Goal: Task Accomplishment & Management: Use online tool/utility

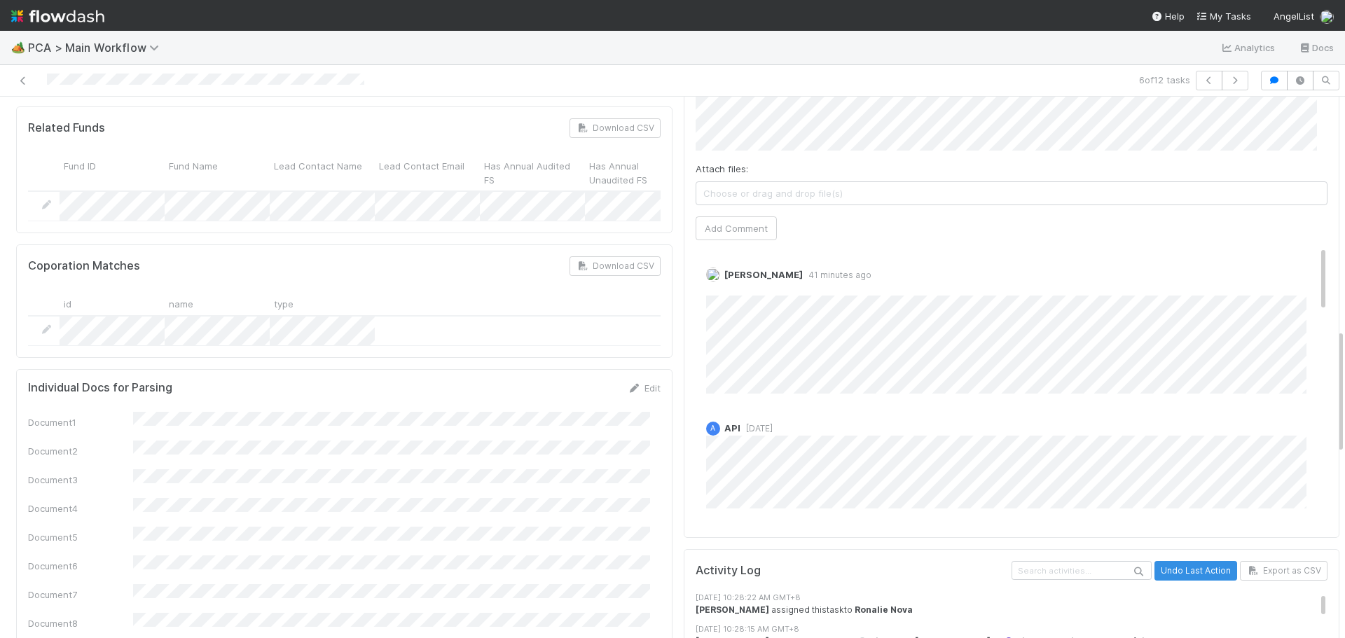
scroll to position [910, 0]
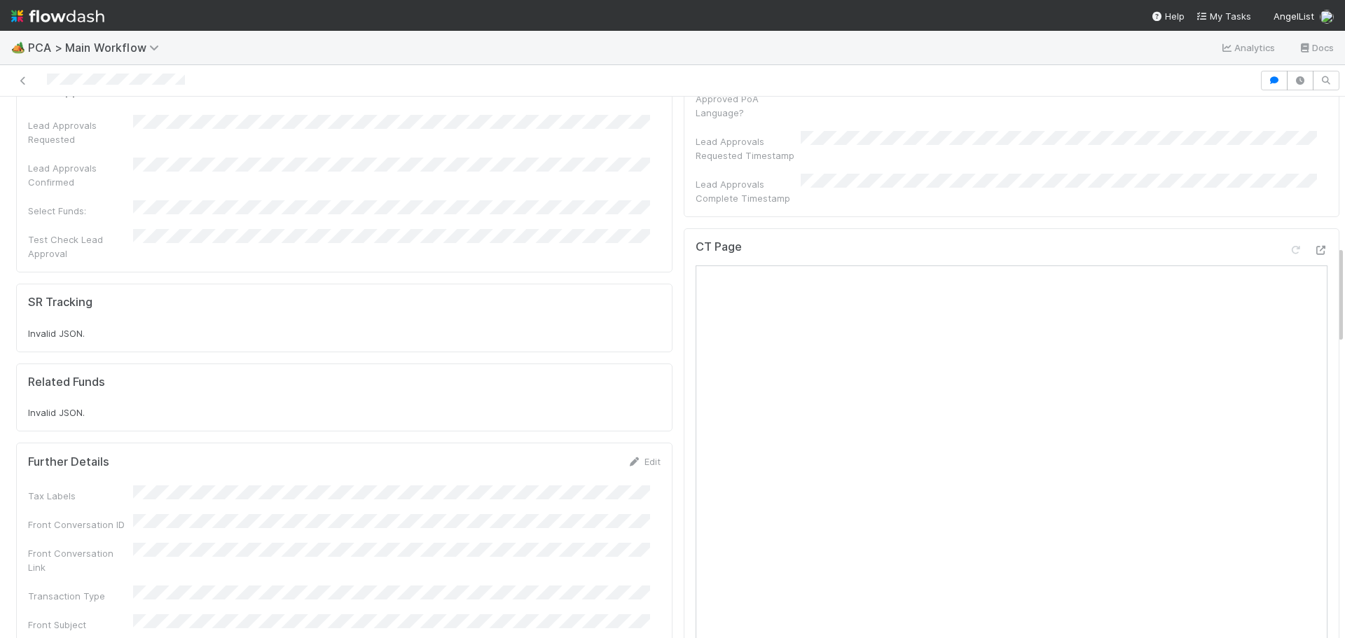
scroll to position [700, 0]
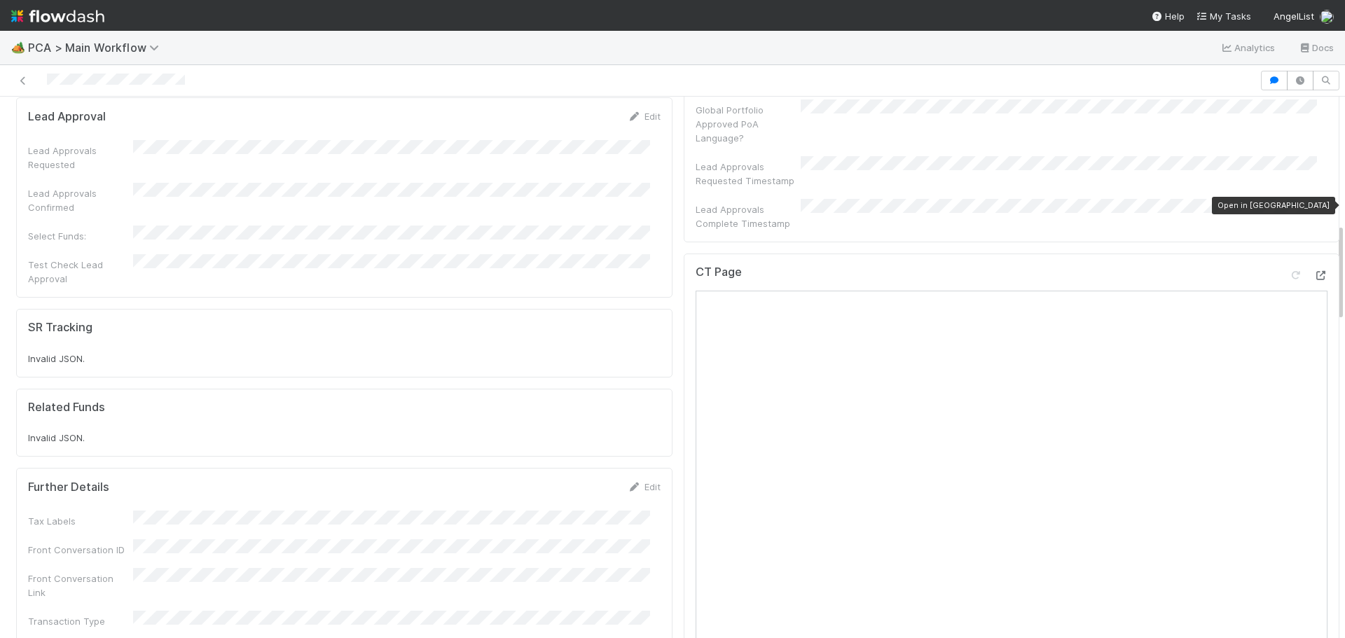
click at [1313, 268] on div at bounding box center [1320, 275] width 14 height 14
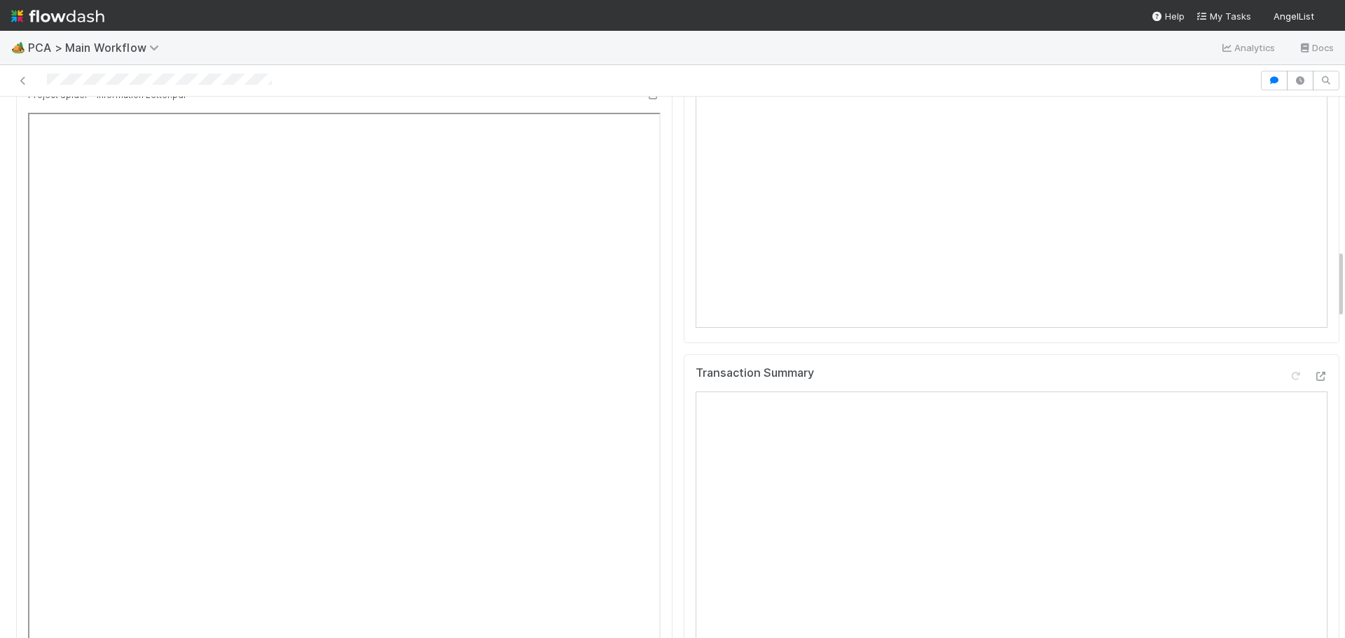
scroll to position [1191, 0]
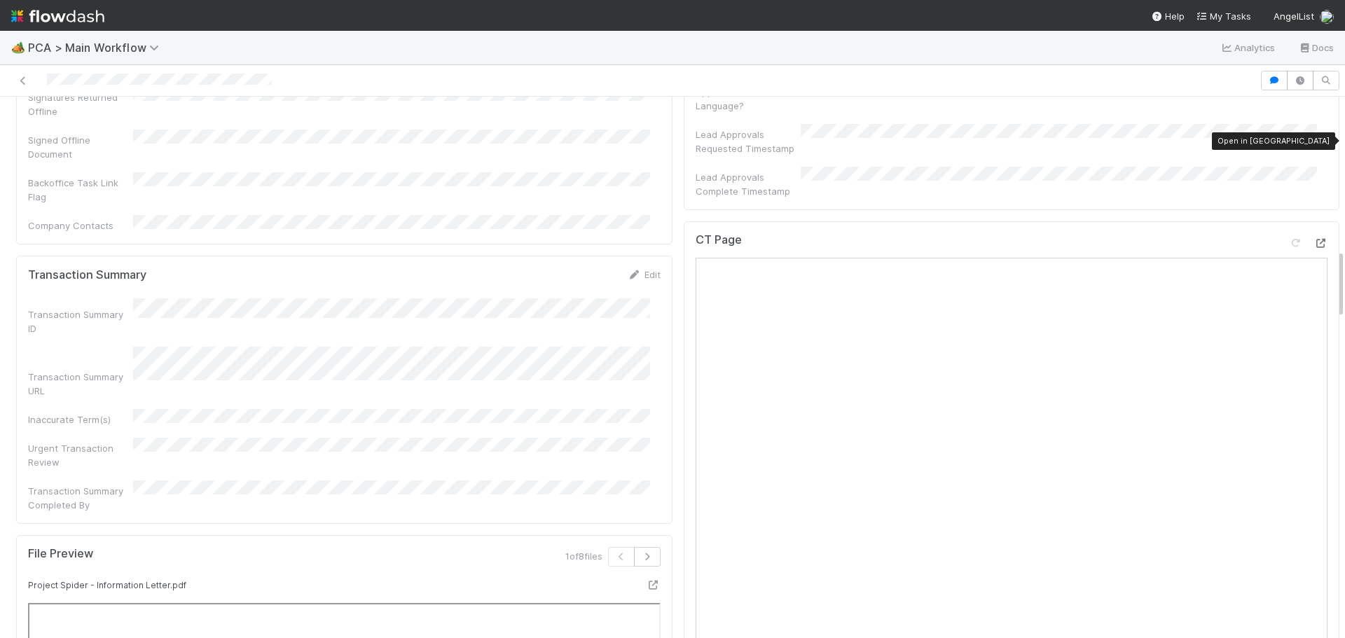
click at [1313, 239] on icon at bounding box center [1320, 243] width 14 height 9
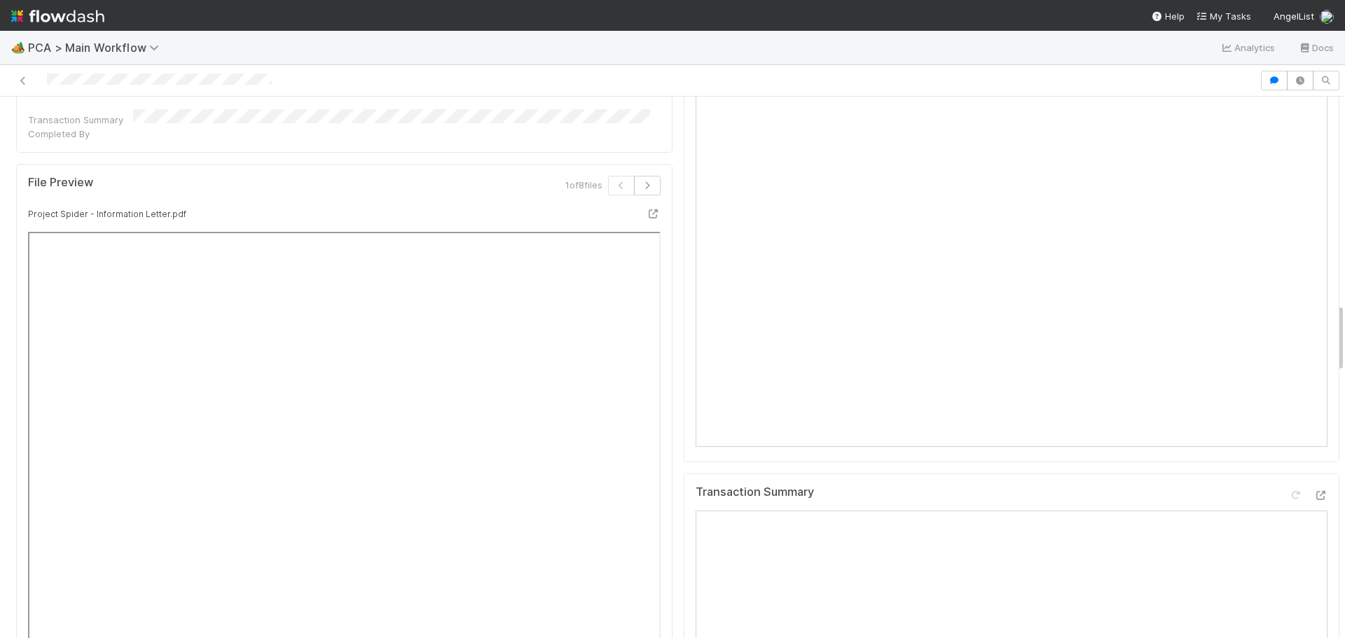
scroll to position [1611, 0]
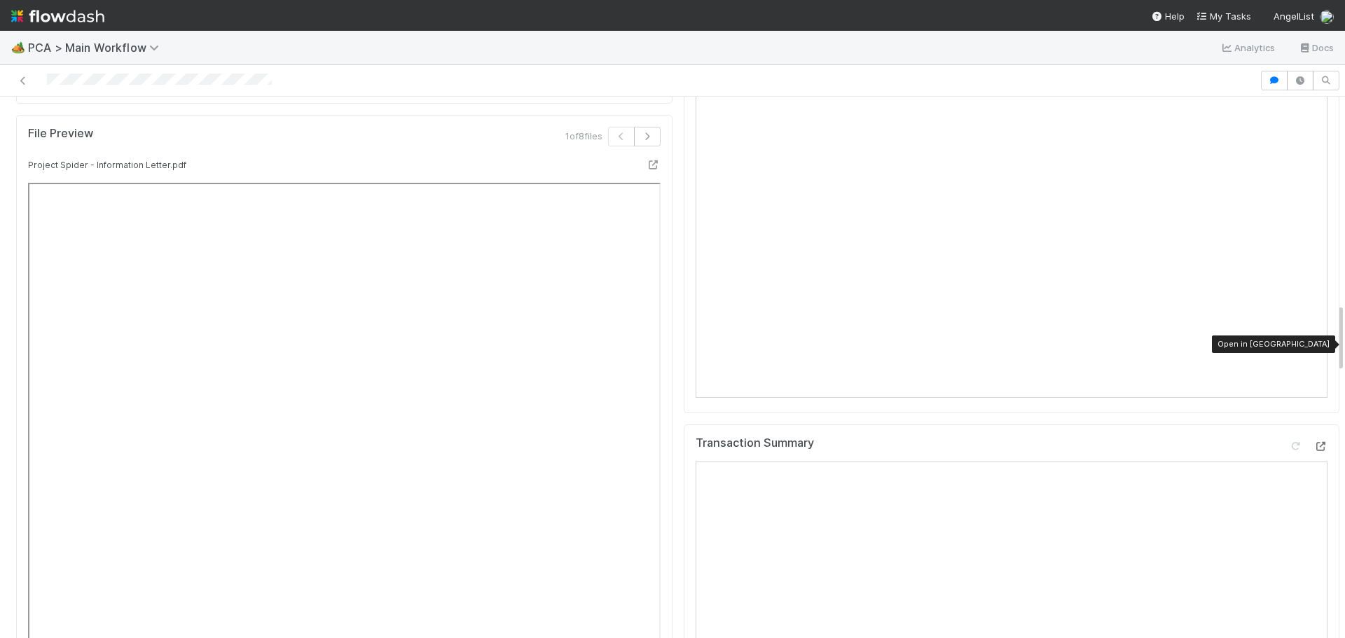
click at [1313, 442] on icon at bounding box center [1320, 446] width 14 height 9
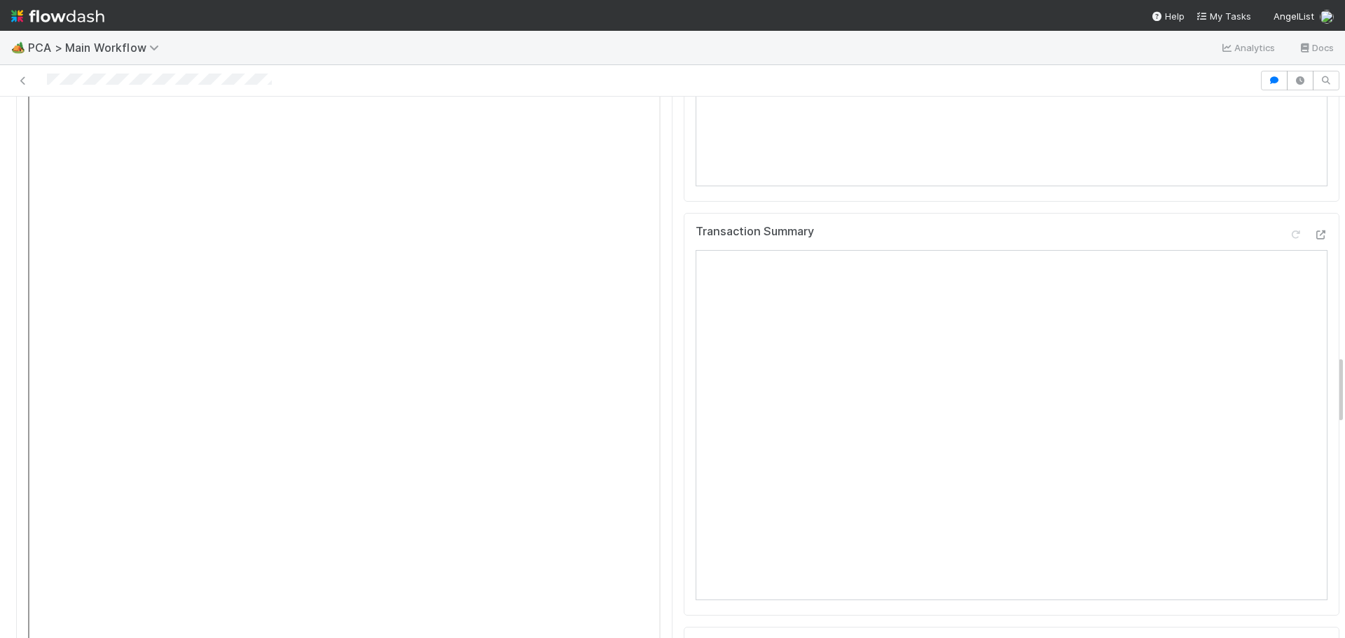
scroll to position [1821, 0]
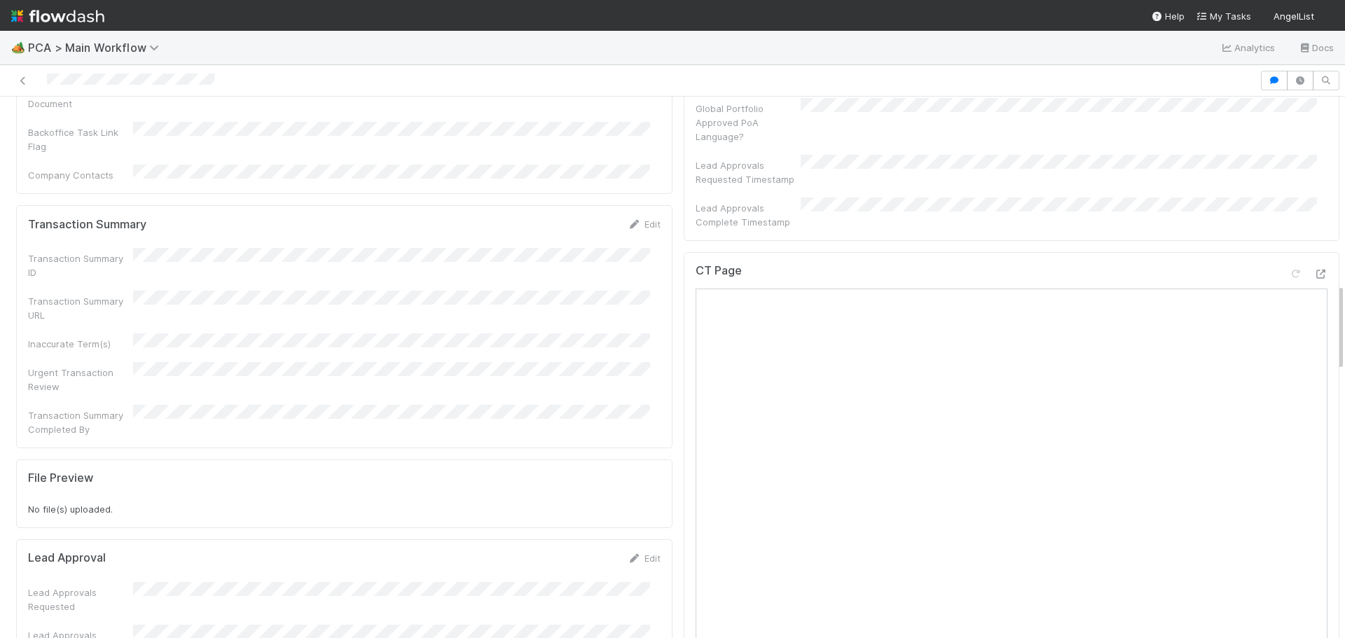
scroll to position [1051, 0]
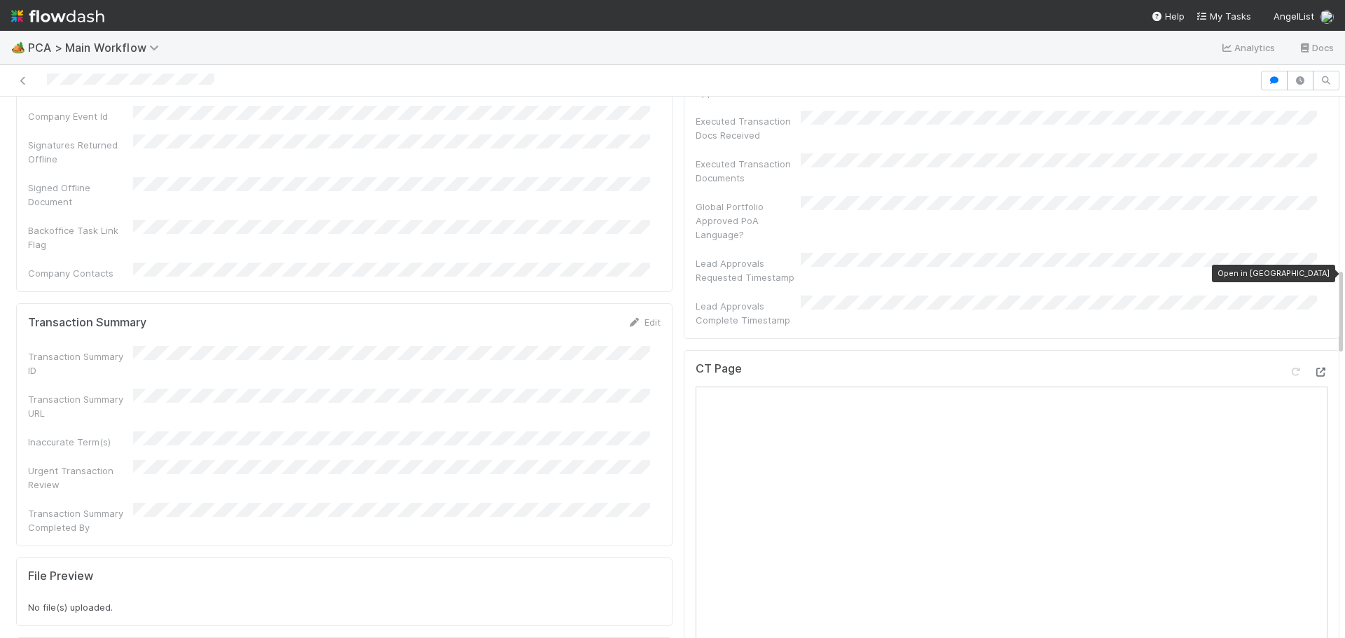
click at [1313, 368] on icon at bounding box center [1320, 372] width 14 height 9
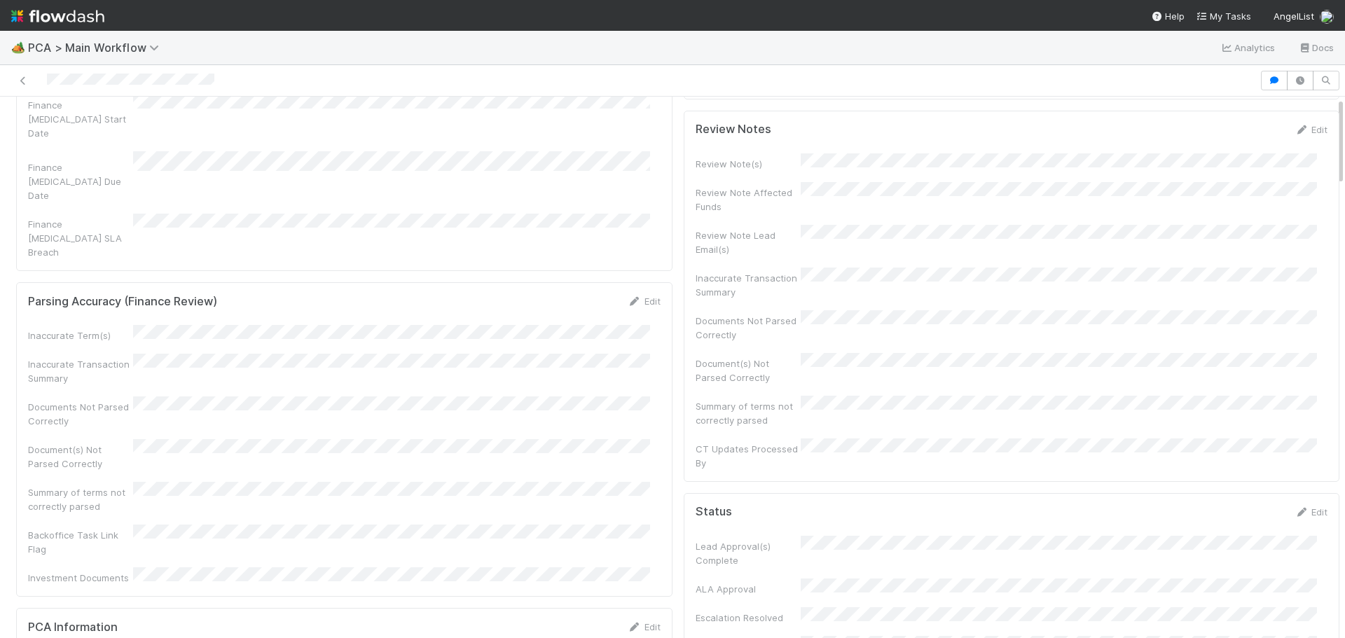
scroll to position [0, 0]
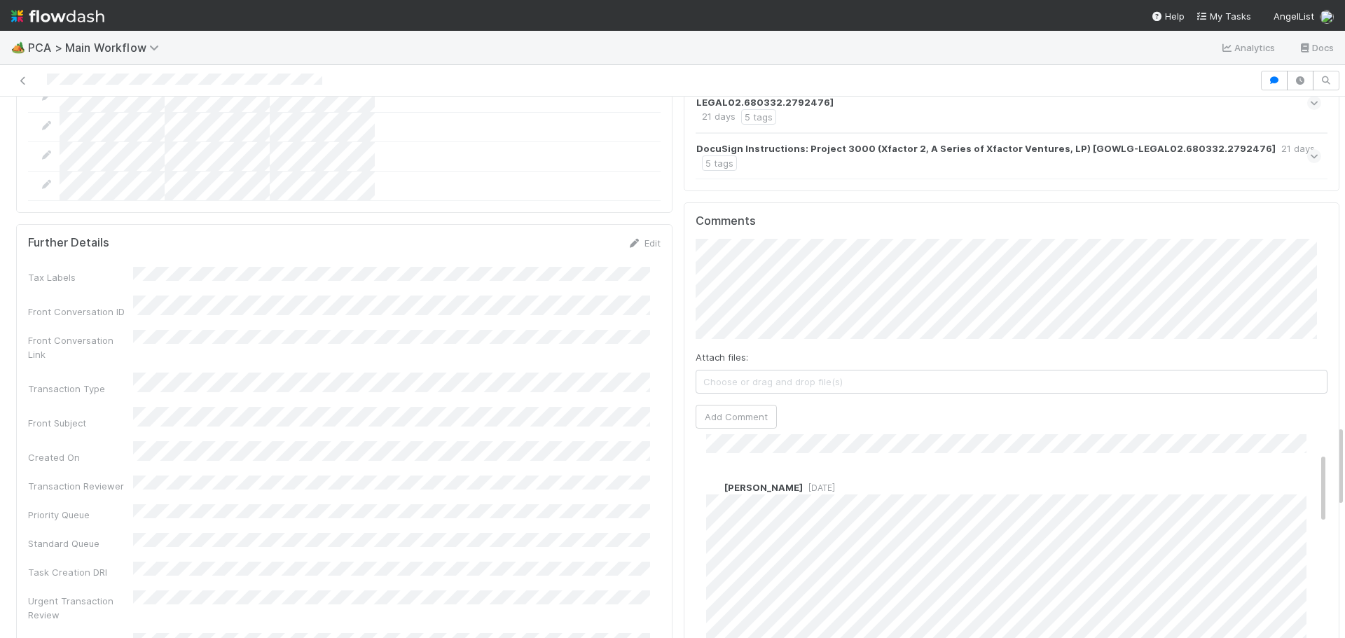
scroll to position [70, 0]
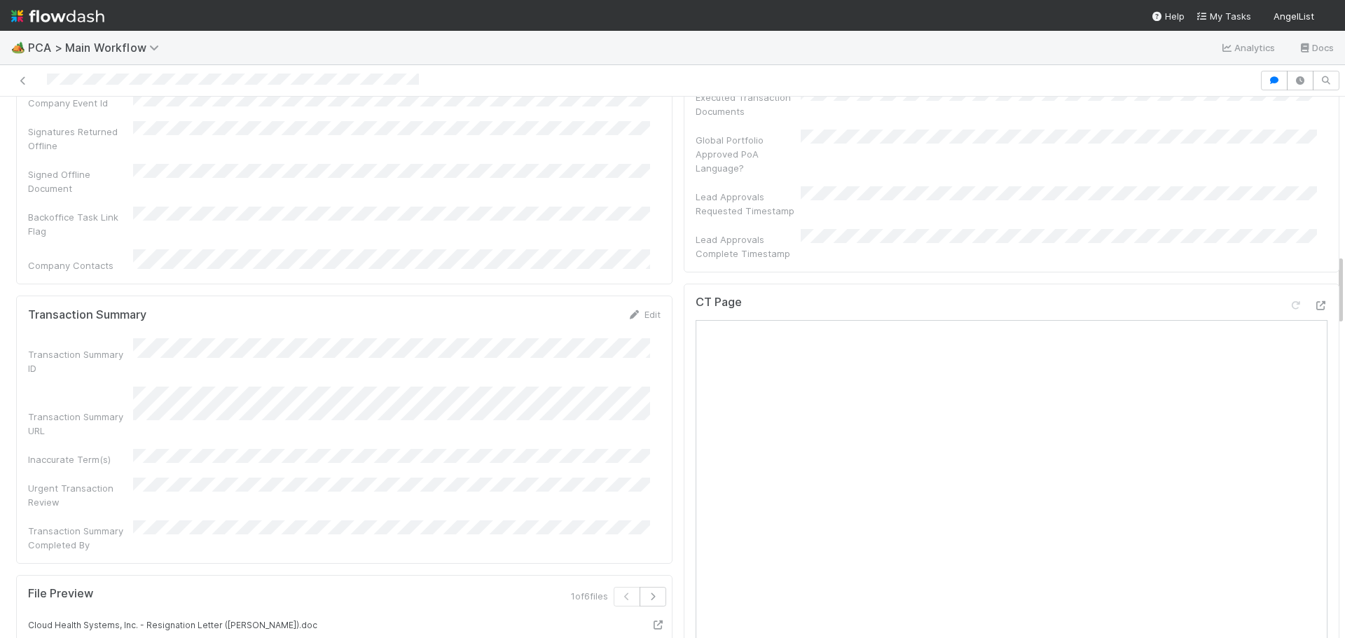
scroll to position [1191, 0]
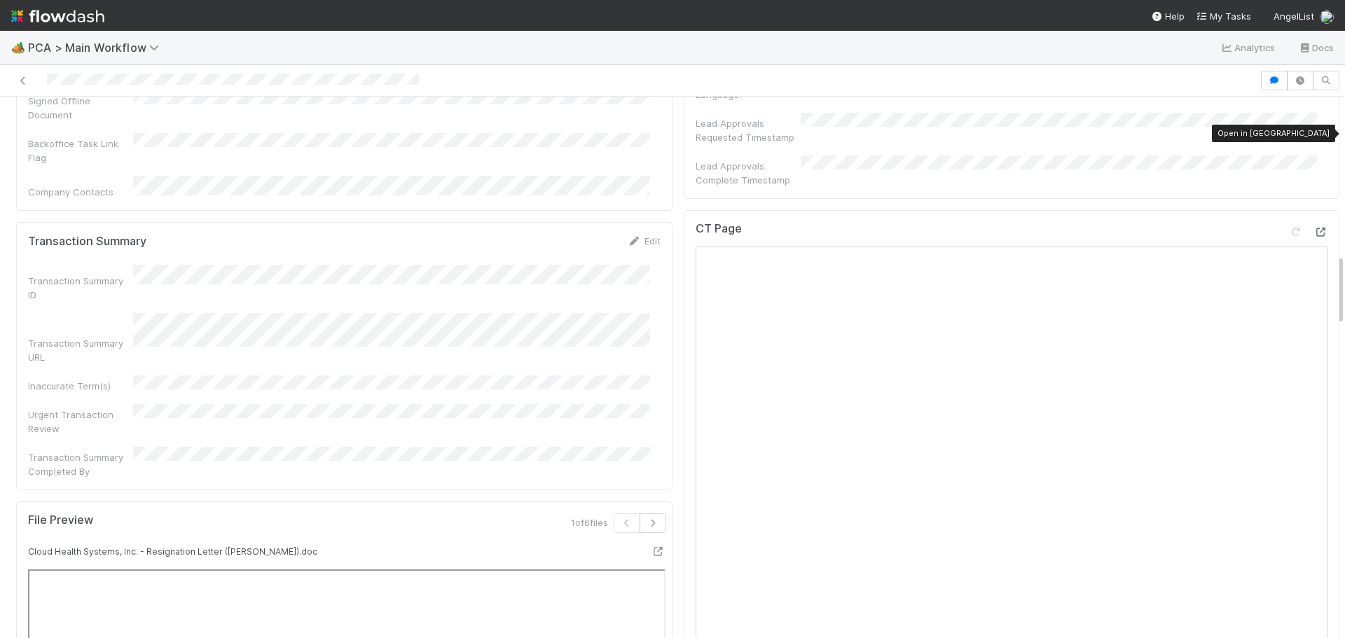
click at [1313, 228] on icon at bounding box center [1320, 232] width 14 height 9
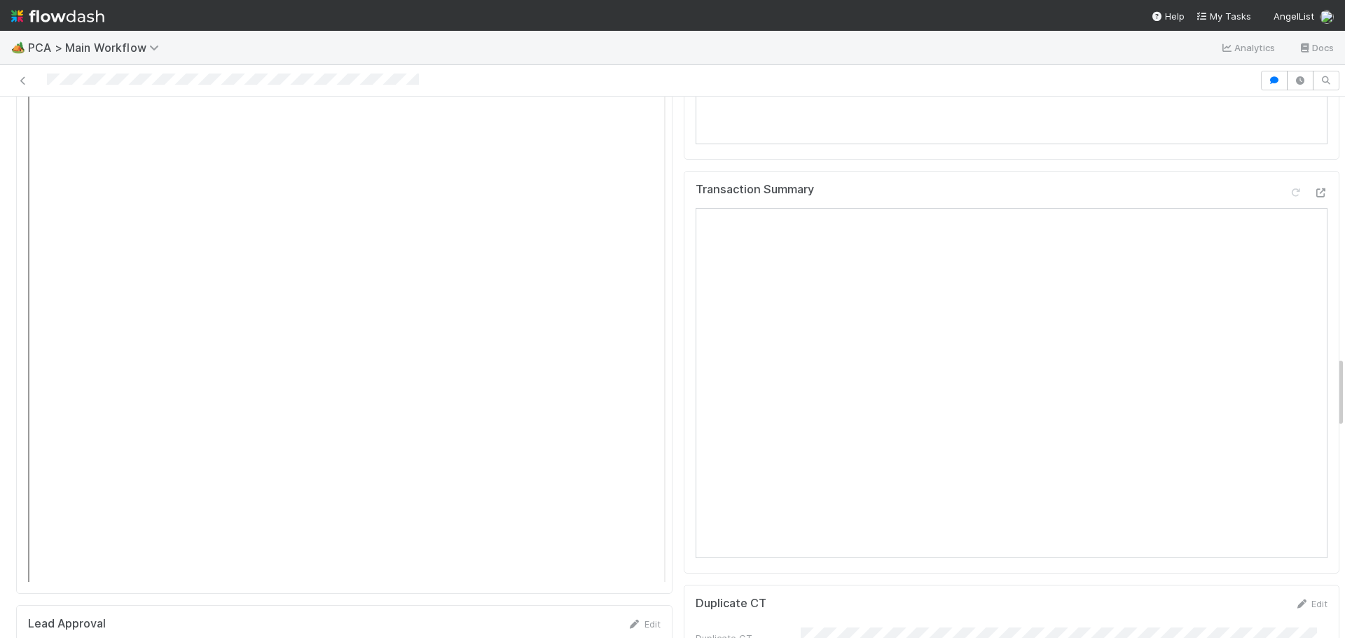
scroll to position [1751, 0]
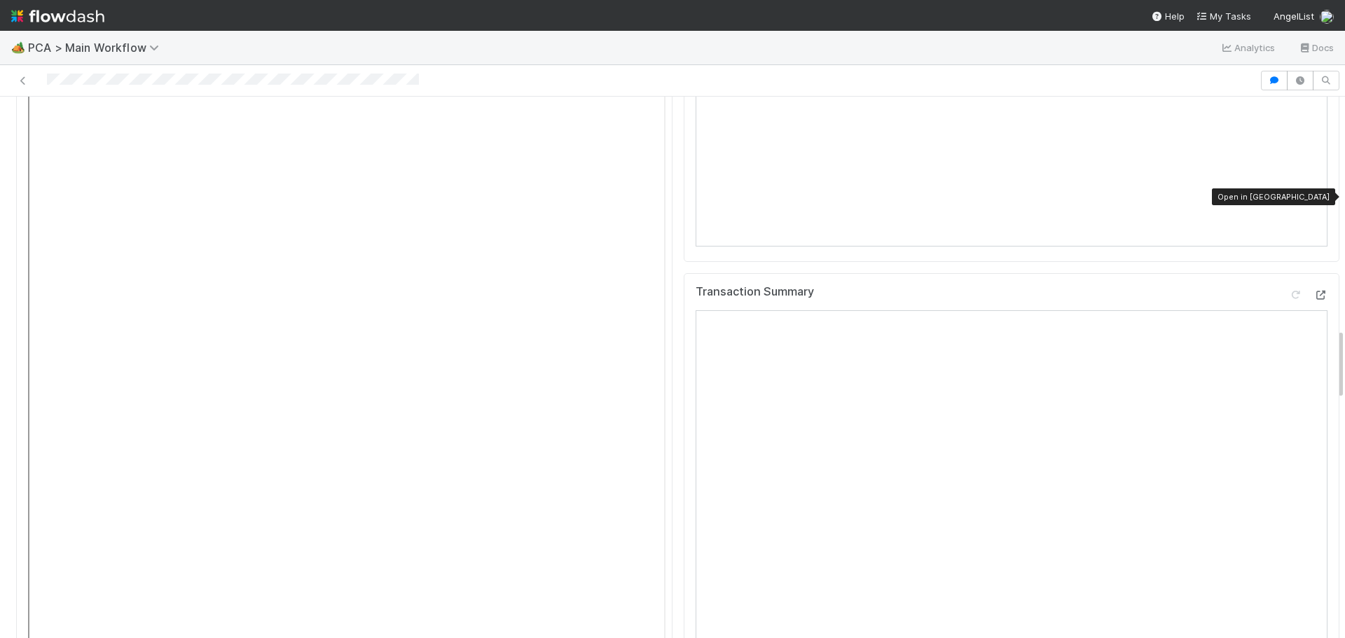
click at [1313, 291] on icon at bounding box center [1320, 295] width 14 height 9
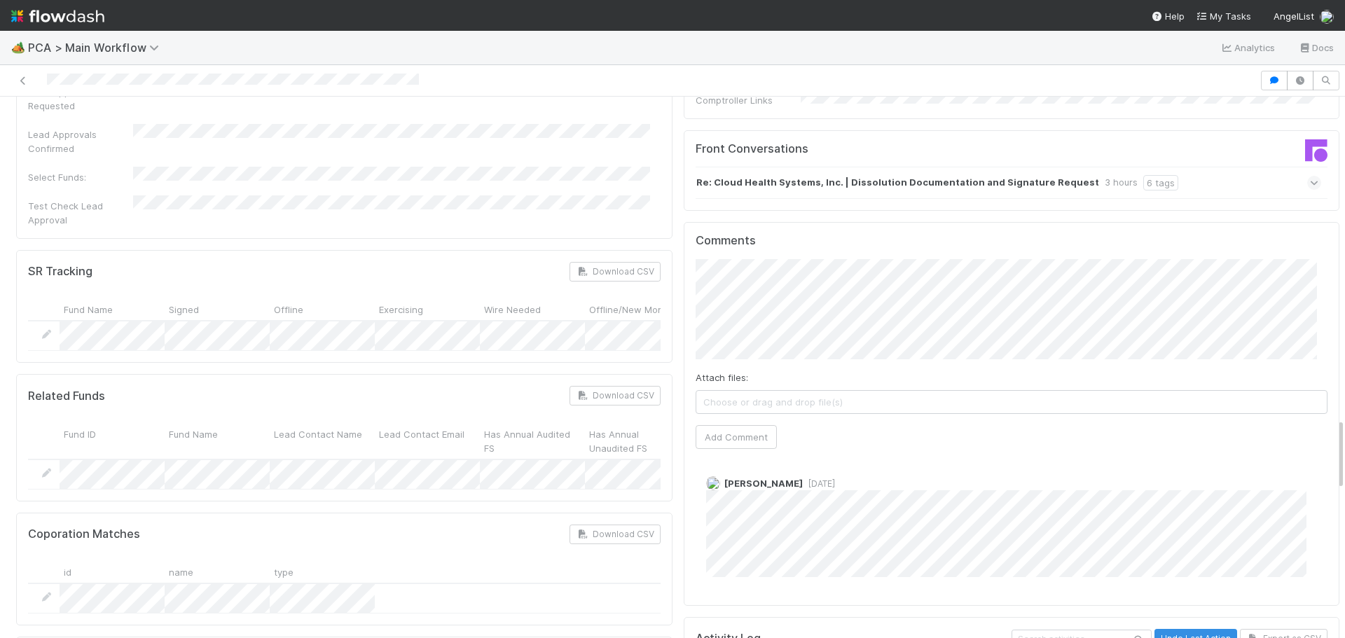
scroll to position [2451, 0]
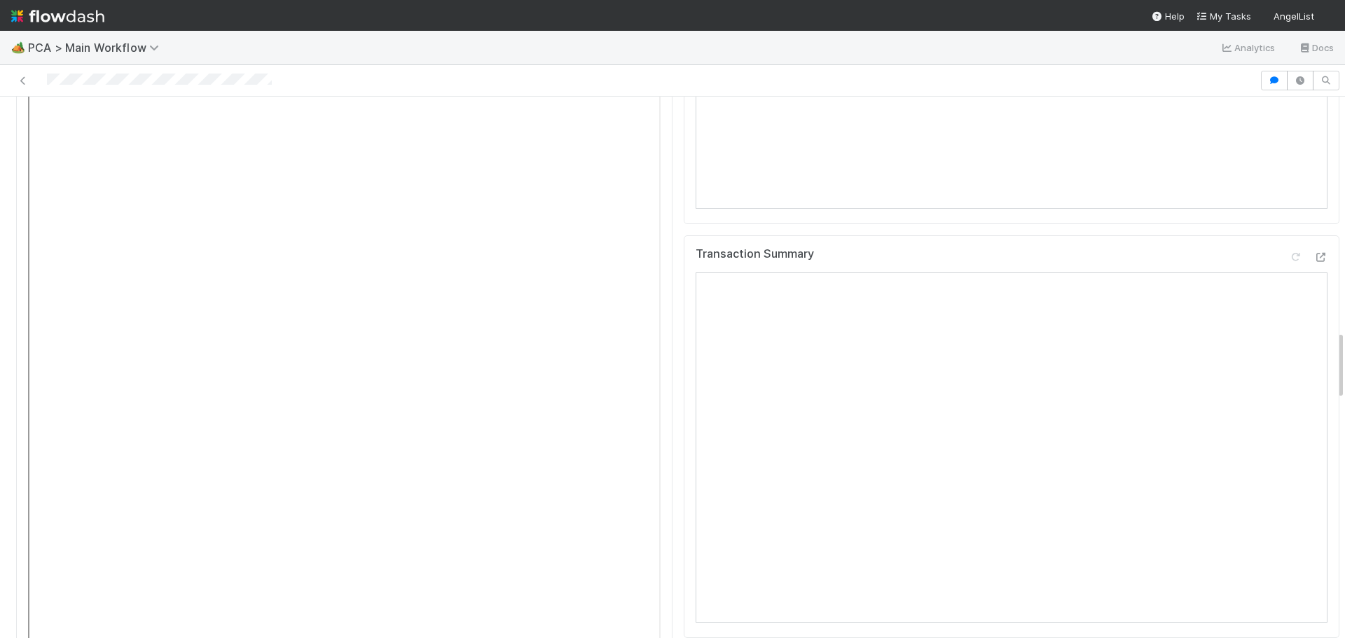
scroll to position [1821, 0]
click at [1313, 232] on icon at bounding box center [1320, 236] width 14 height 9
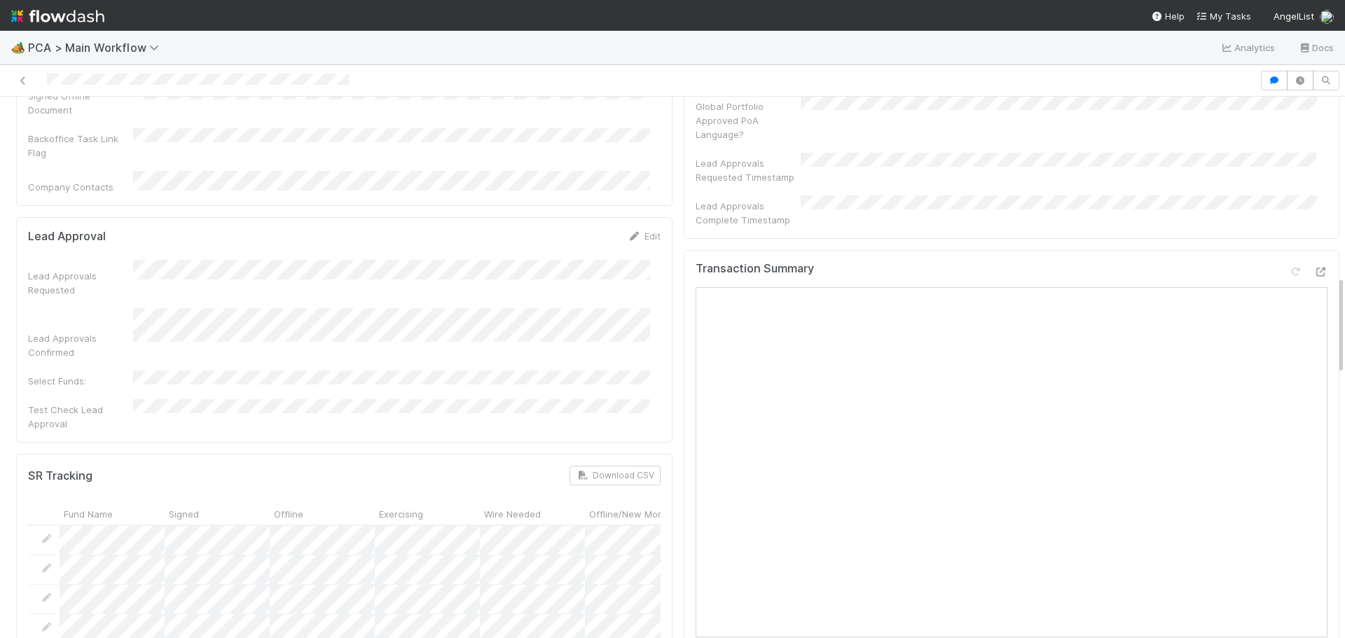
scroll to position [700, 0]
click at [1313, 277] on icon at bounding box center [1320, 281] width 14 height 9
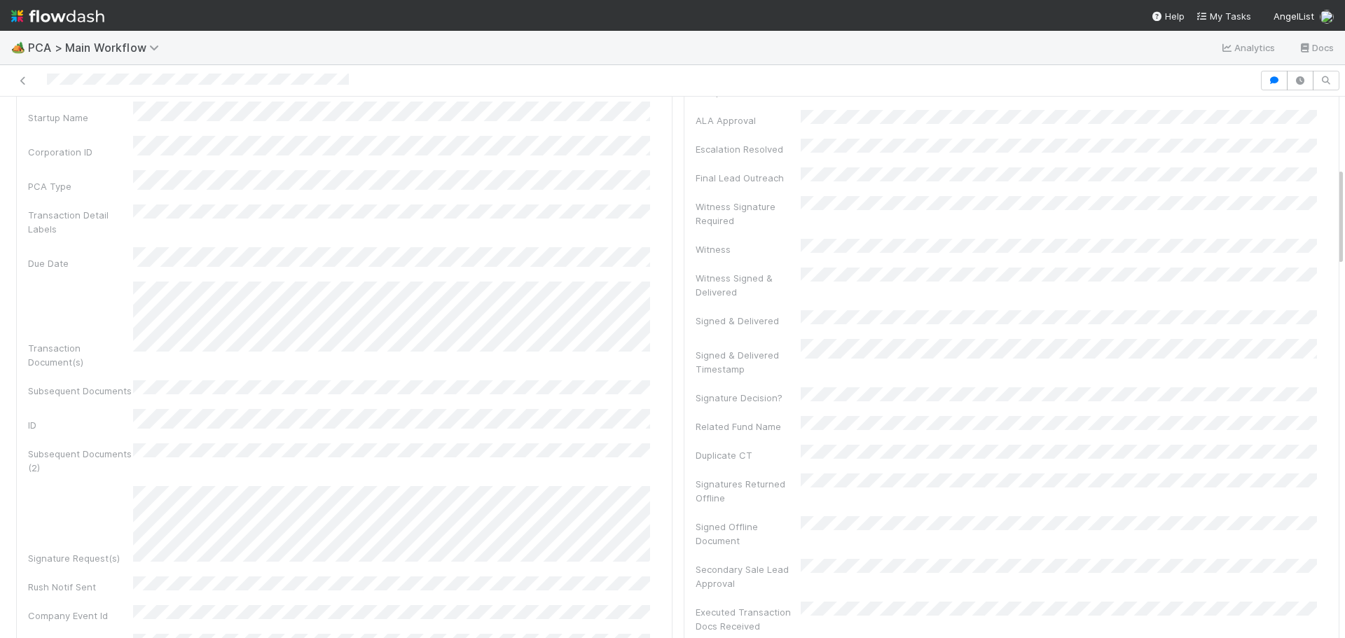
scroll to position [0, 0]
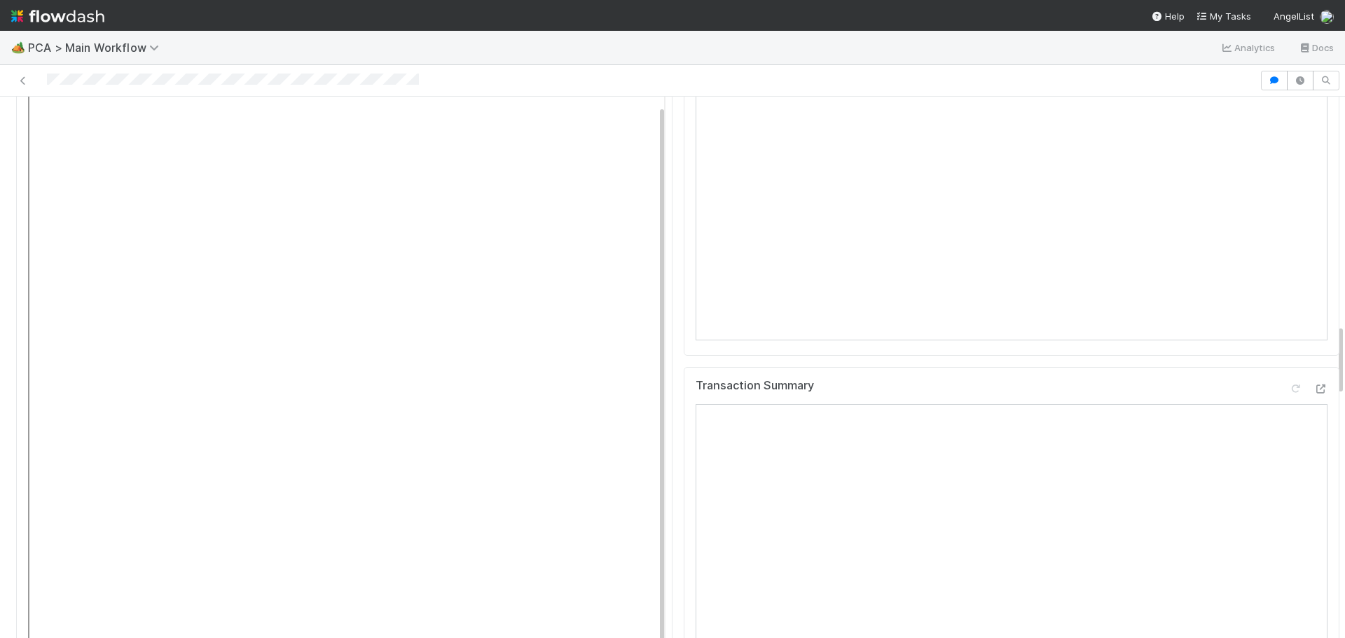
scroll to position [1729, 0]
